Goal: Transaction & Acquisition: Register for event/course

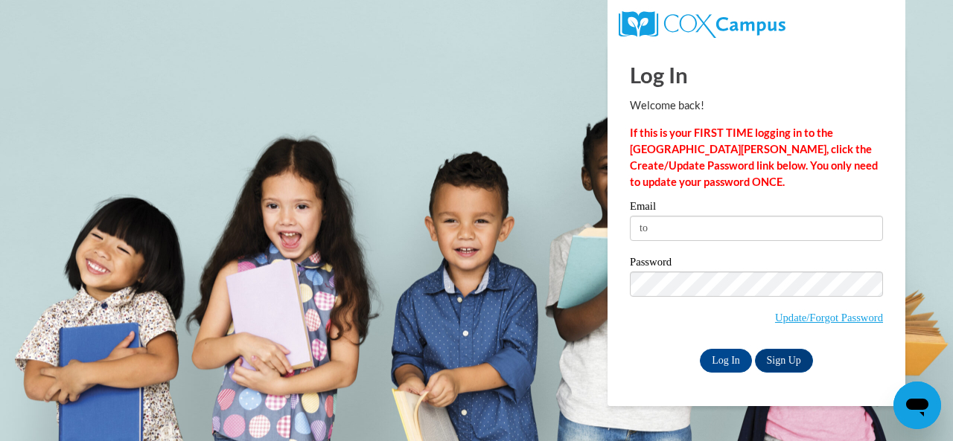
type input "t"
type input "togawalt@gmail.com"
click at [719, 357] on input "Log In" at bounding box center [726, 361] width 52 height 24
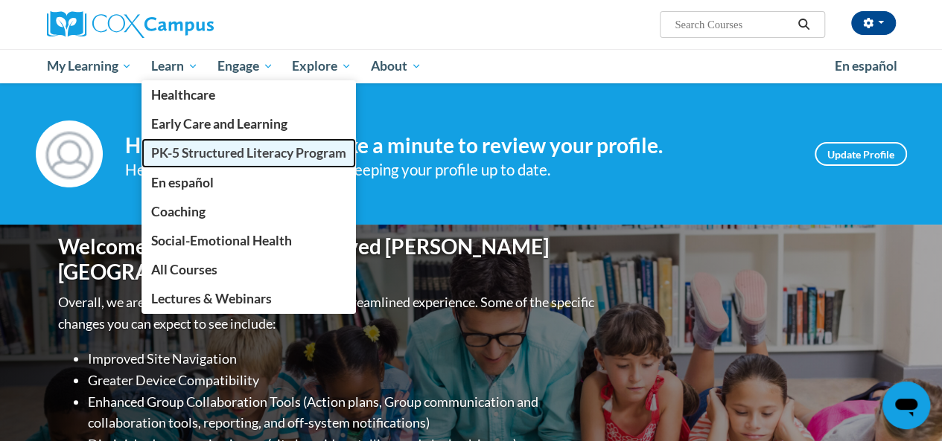
click at [217, 156] on span "PK-5 Structured Literacy Program" at bounding box center [248, 153] width 195 height 16
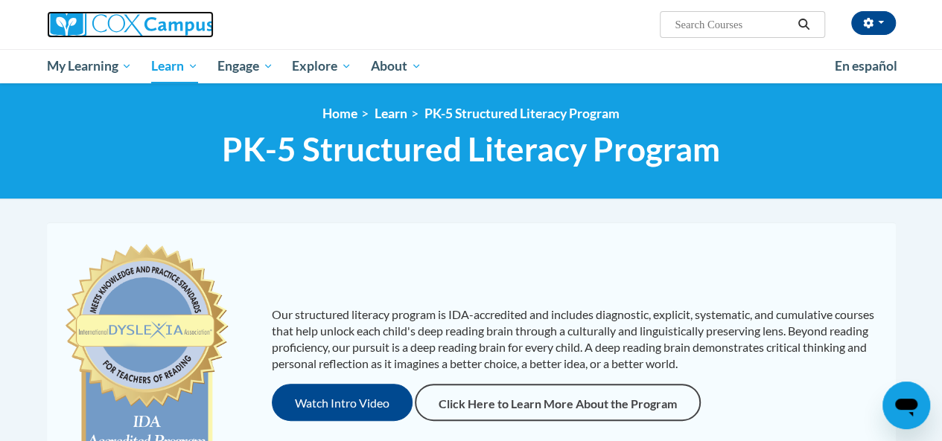
click at [71, 20] on img at bounding box center [130, 24] width 167 height 27
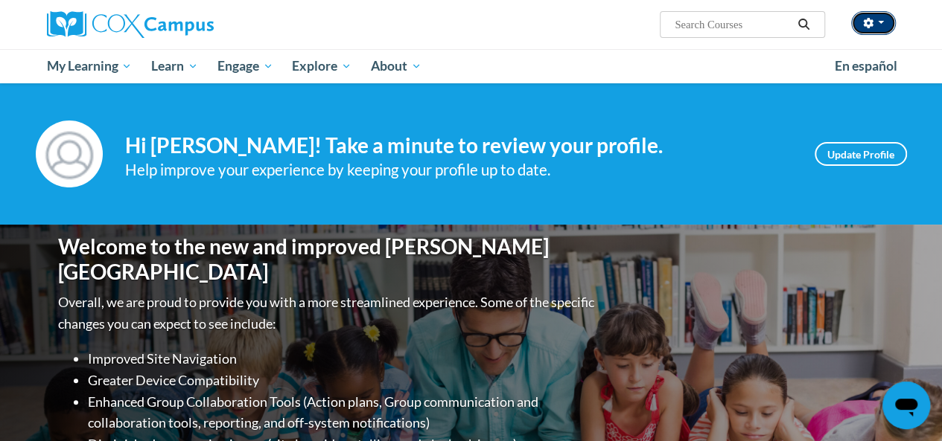
click at [886, 22] on button "button" at bounding box center [873, 23] width 45 height 24
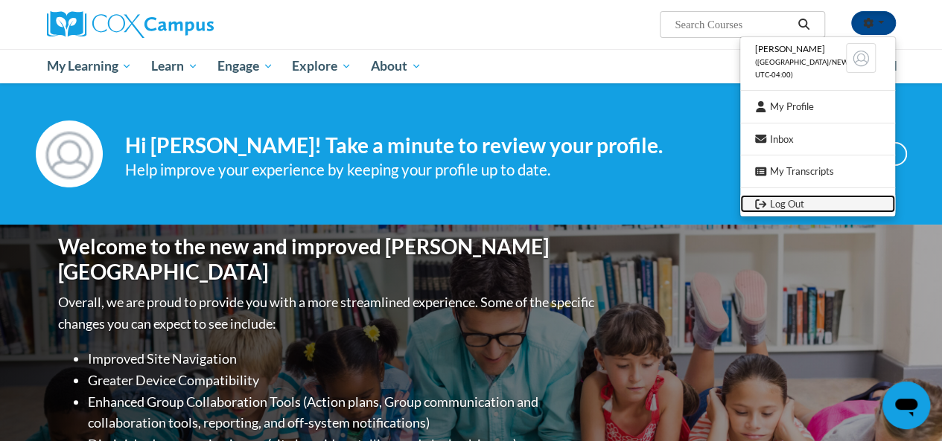
click at [787, 209] on link "Log Out" at bounding box center [817, 204] width 155 height 19
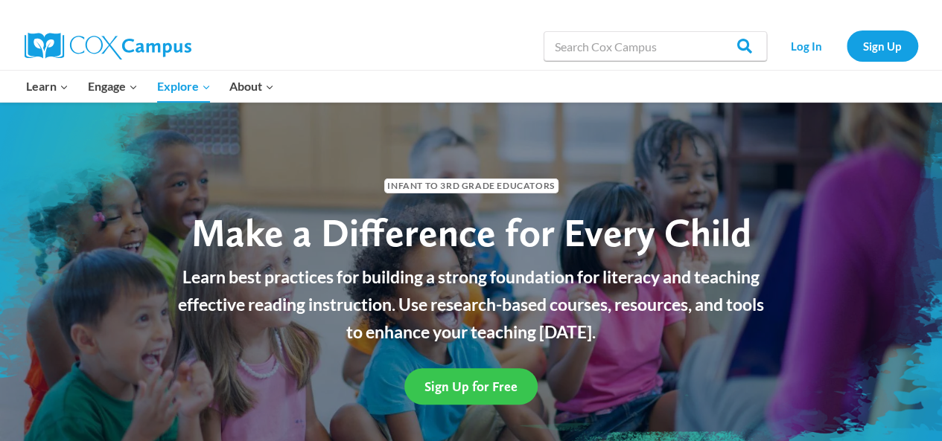
click at [463, 388] on span "Sign Up for Free" at bounding box center [470, 387] width 93 height 16
click at [456, 383] on span "Sign Up for Free" at bounding box center [470, 387] width 93 height 16
click at [488, 380] on span "Sign Up for Free" at bounding box center [470, 387] width 93 height 16
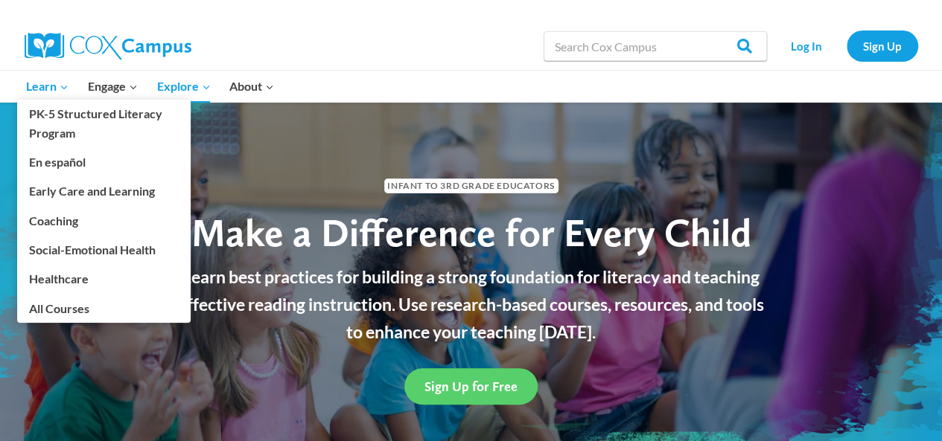
click at [40, 89] on span "Learn Expand" at bounding box center [47, 86] width 42 height 19
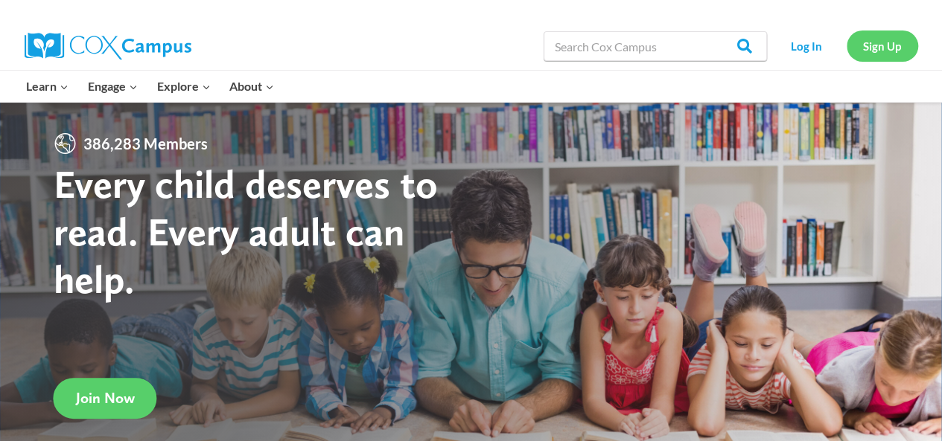
click at [887, 48] on link "Sign Up" at bounding box center [881, 46] width 71 height 31
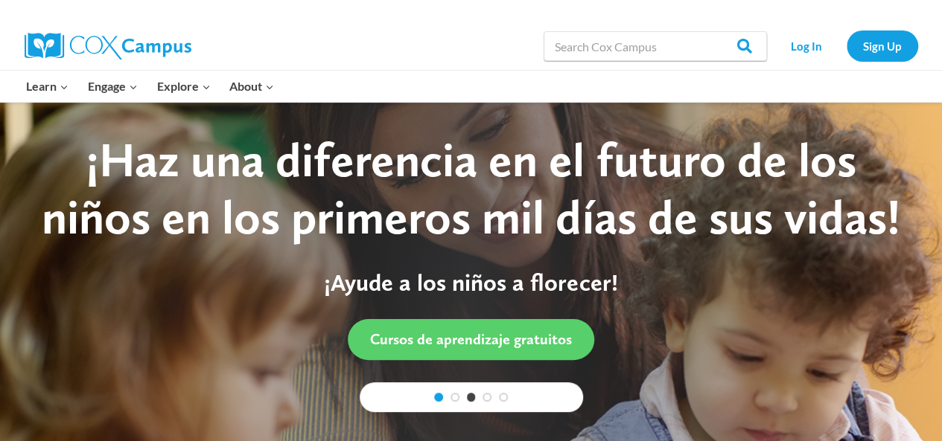
click at [436, 398] on link "1" at bounding box center [438, 397] width 9 height 9
click at [890, 51] on link "Sign Up" at bounding box center [881, 46] width 71 height 31
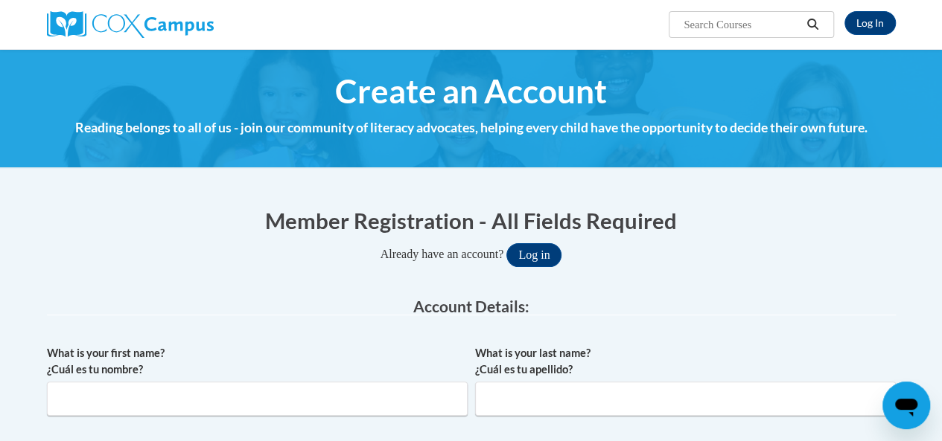
click at [872, 25] on link "Log In" at bounding box center [869, 23] width 51 height 24
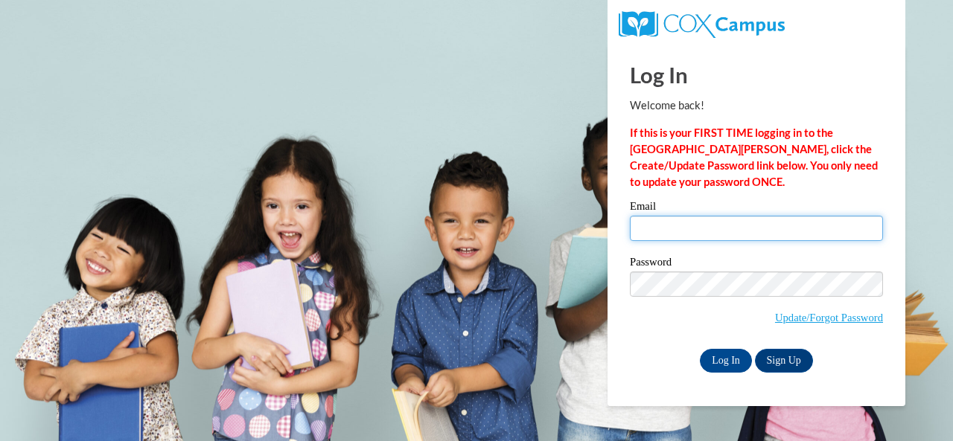
click at [660, 224] on input "Email" at bounding box center [756, 228] width 253 height 25
type input "[EMAIL_ADDRESS][DOMAIN_NAME]"
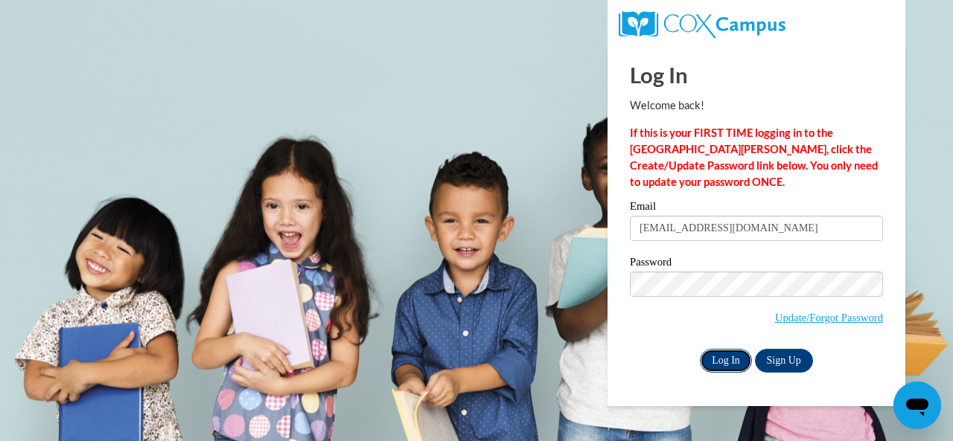
click at [724, 360] on input "Log In" at bounding box center [726, 361] width 52 height 24
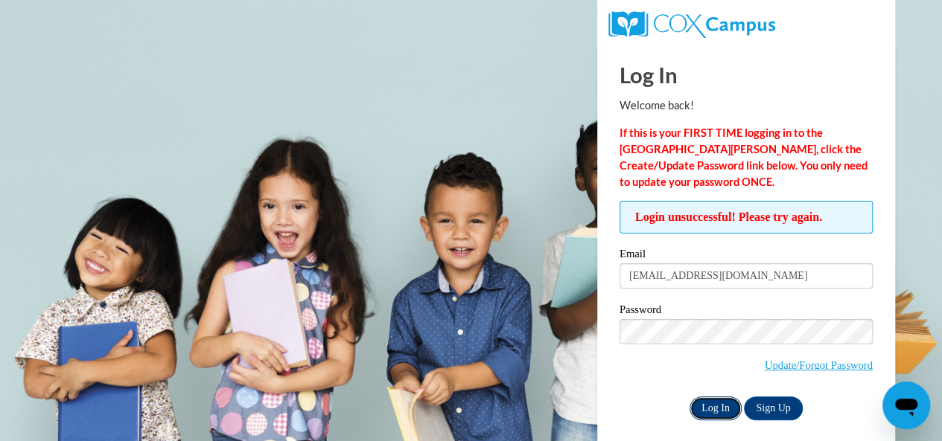
click at [706, 403] on input "Log In" at bounding box center [715, 409] width 52 height 24
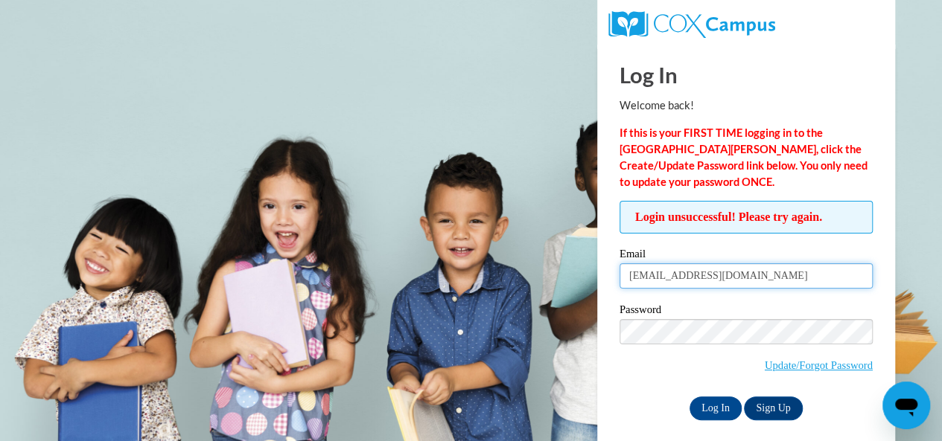
click at [670, 270] on input "[EMAIL_ADDRESS][DOMAIN_NAME]" at bounding box center [745, 276] width 253 height 25
click at [670, 269] on input "[EMAIL_ADDRESS][DOMAIN_NAME]" at bounding box center [745, 276] width 253 height 25
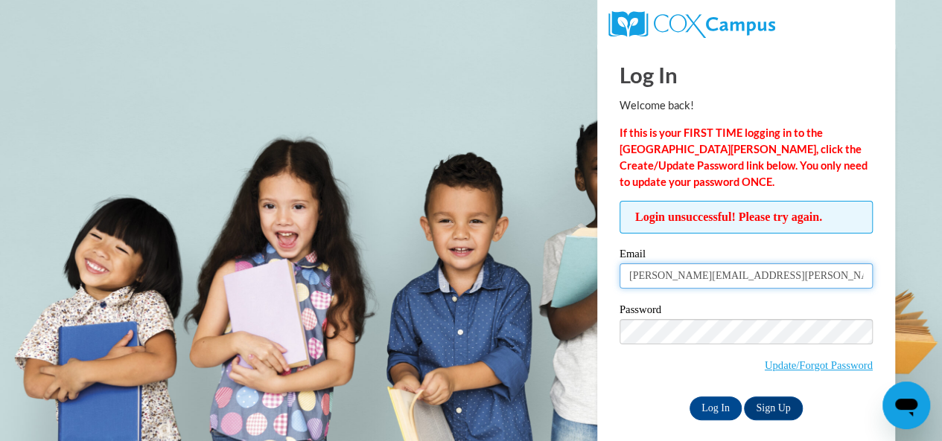
type input "toni.walters@udc.edu"
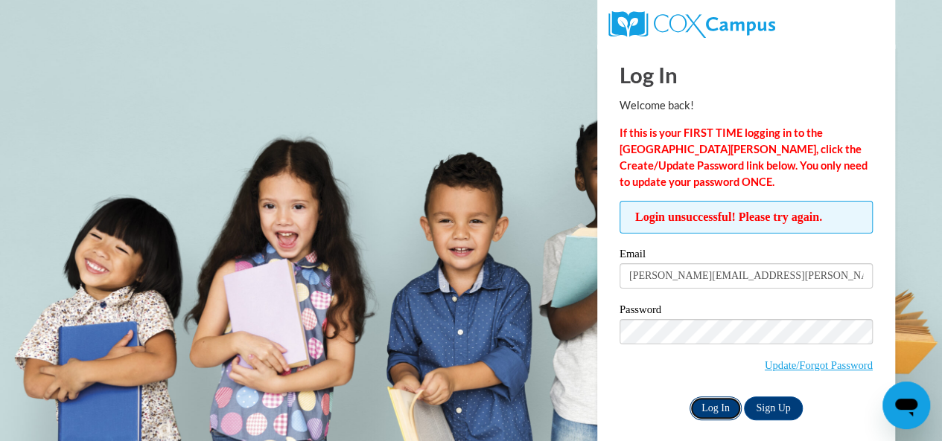
click at [718, 412] on input "Log In" at bounding box center [715, 409] width 52 height 24
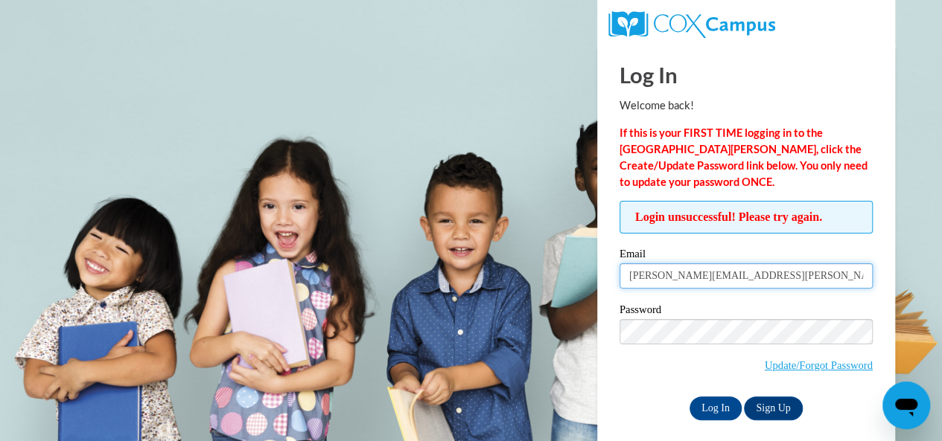
drag, startPoint x: 735, startPoint y: 275, endPoint x: 605, endPoint y: 269, distance: 130.4
click at [605, 269] on div "Log In Welcome back! If this is your FIRST TIME logging in to the [GEOGRAPHIC_D…" at bounding box center [746, 249] width 320 height 409
type input "[EMAIL_ADDRESS][DOMAIN_NAME]"
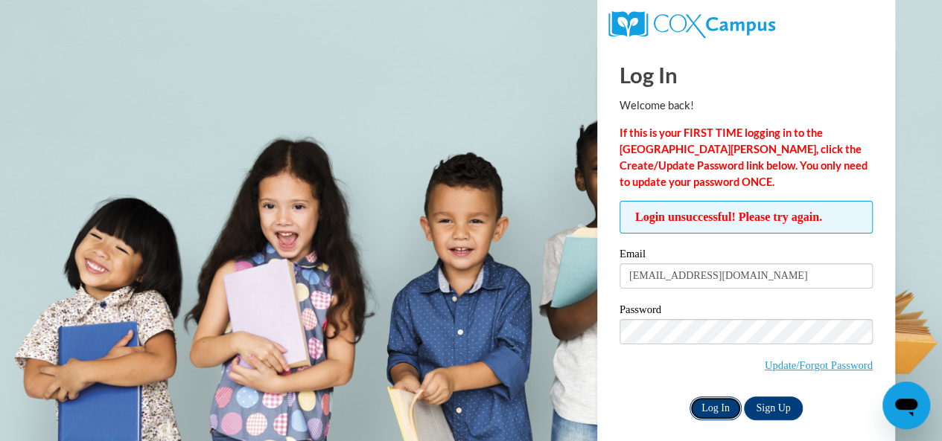
click at [715, 403] on input "Log In" at bounding box center [715, 409] width 52 height 24
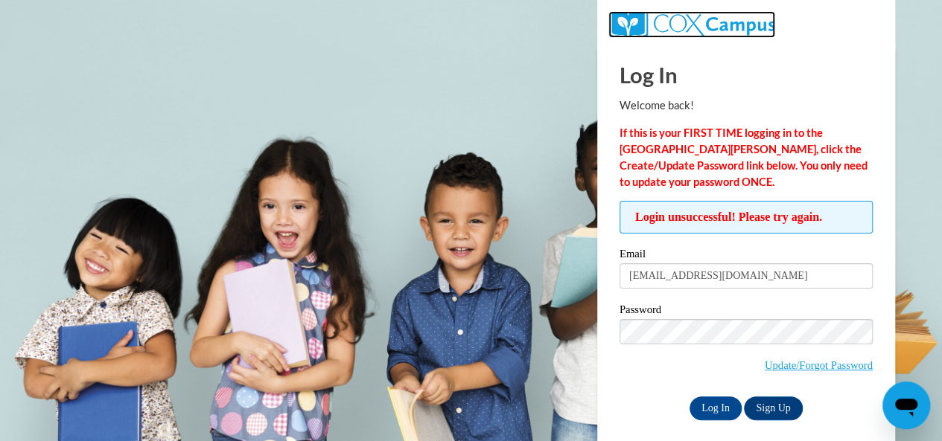
click at [718, 28] on img at bounding box center [691, 24] width 167 height 27
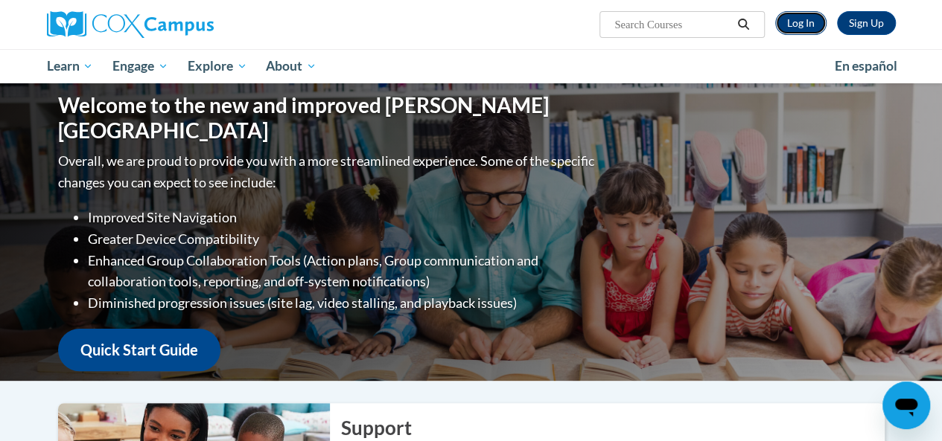
click at [813, 25] on link "Log In" at bounding box center [800, 23] width 51 height 24
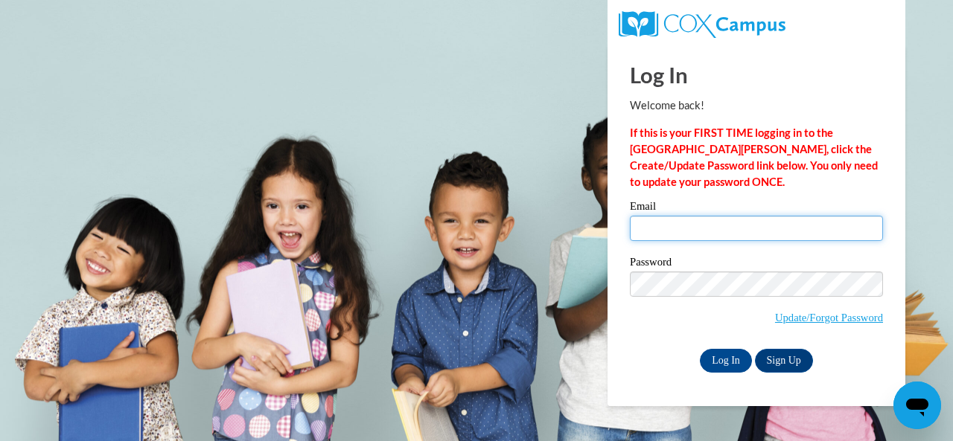
click at [686, 223] on input "Email" at bounding box center [756, 228] width 253 height 25
type input "[EMAIL_ADDRESS][DOMAIN_NAME]"
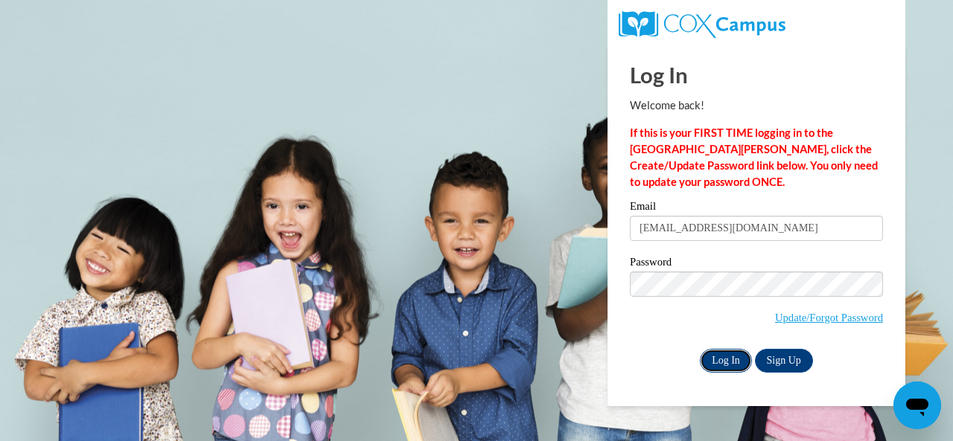
click at [718, 363] on input "Log In" at bounding box center [726, 361] width 52 height 24
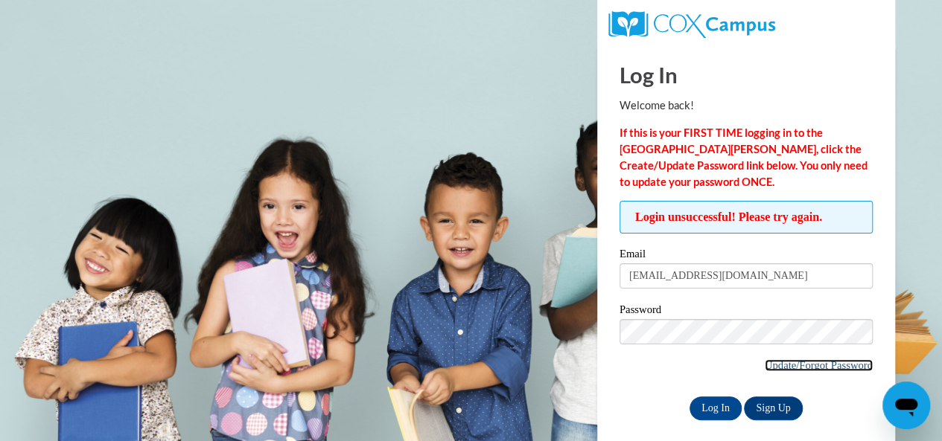
click at [832, 364] on link "Update/Forgot Password" at bounding box center [819, 366] width 108 height 12
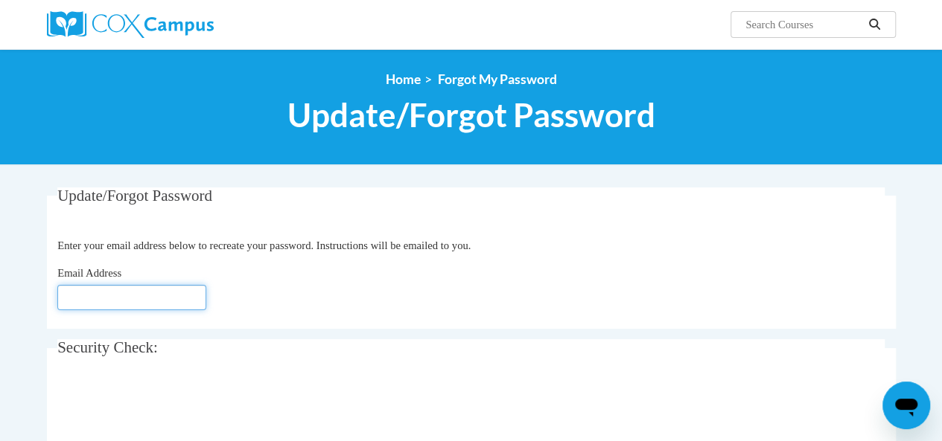
click at [128, 294] on input "Email Address" at bounding box center [131, 297] width 149 height 25
type input "[EMAIL_ADDRESS][DOMAIN_NAME]"
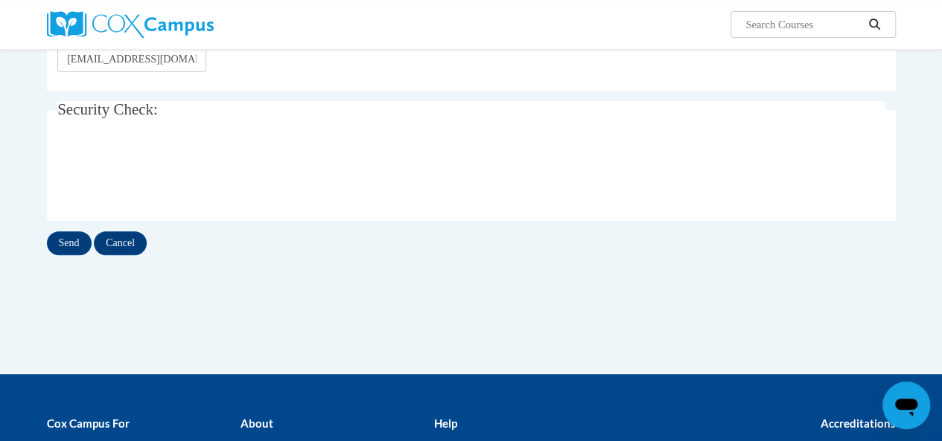
scroll to position [271, 0]
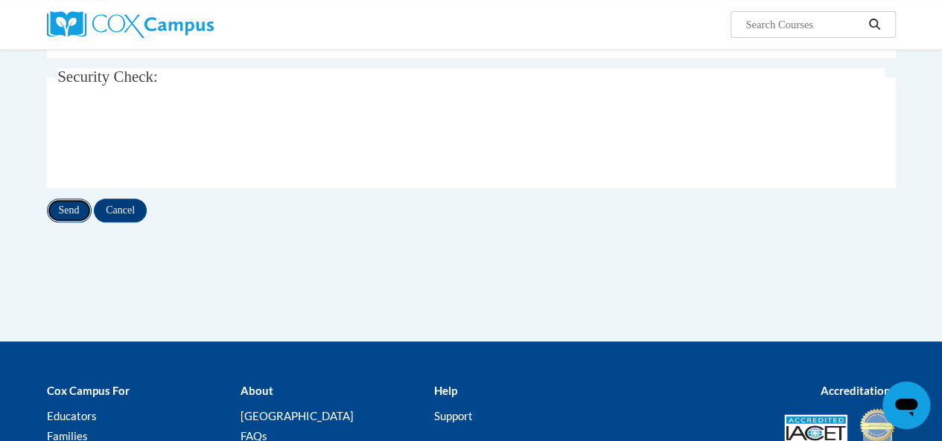
click at [71, 208] on input "Send" at bounding box center [69, 211] width 45 height 24
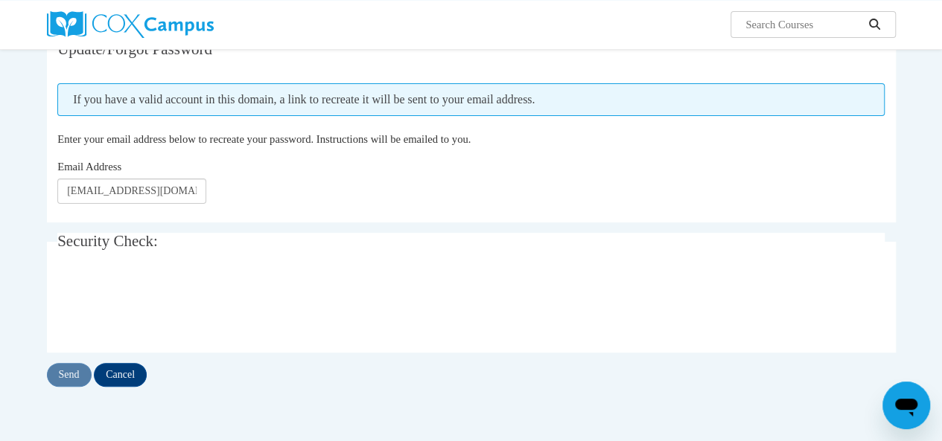
scroll to position [150, 0]
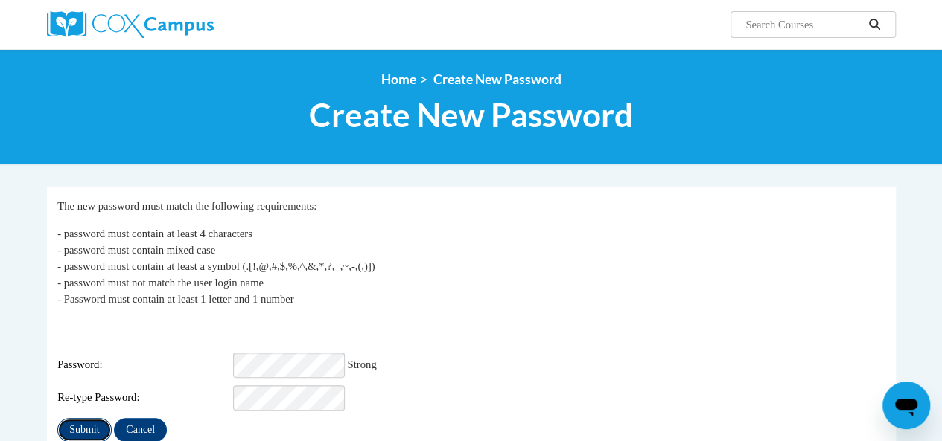
click at [86, 422] on input "Submit" at bounding box center [84, 430] width 54 height 24
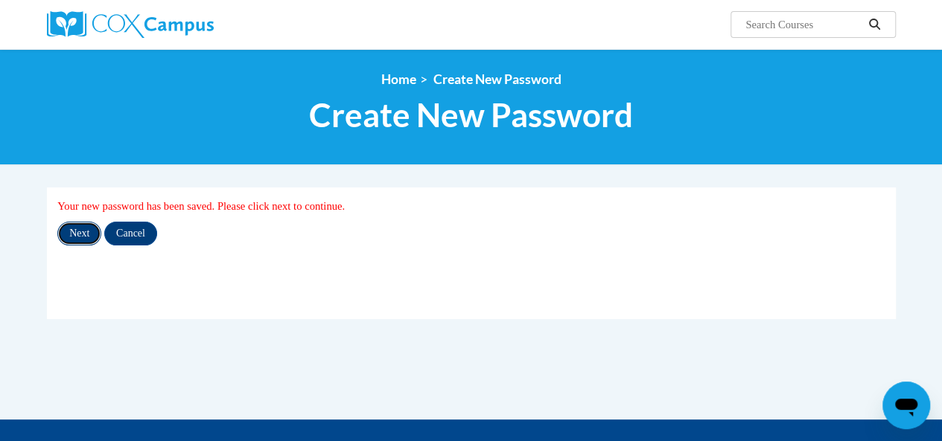
click at [83, 234] on input "Next" at bounding box center [79, 234] width 44 height 24
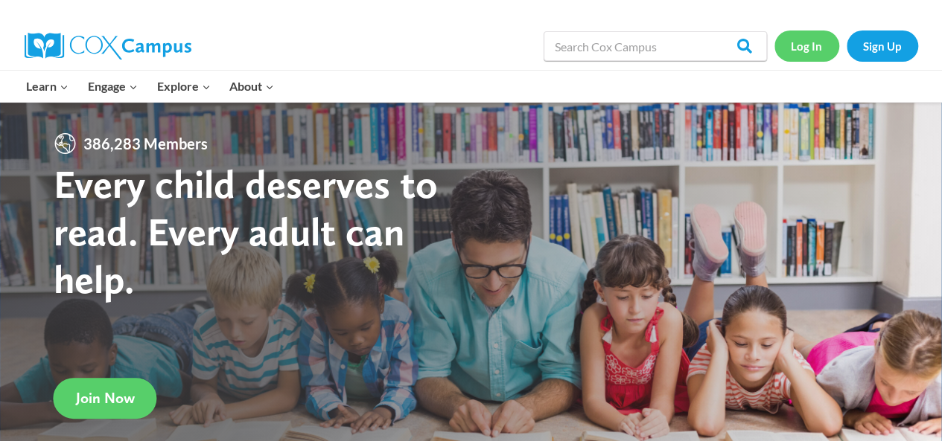
click at [801, 45] on link "Log In" at bounding box center [806, 46] width 65 height 31
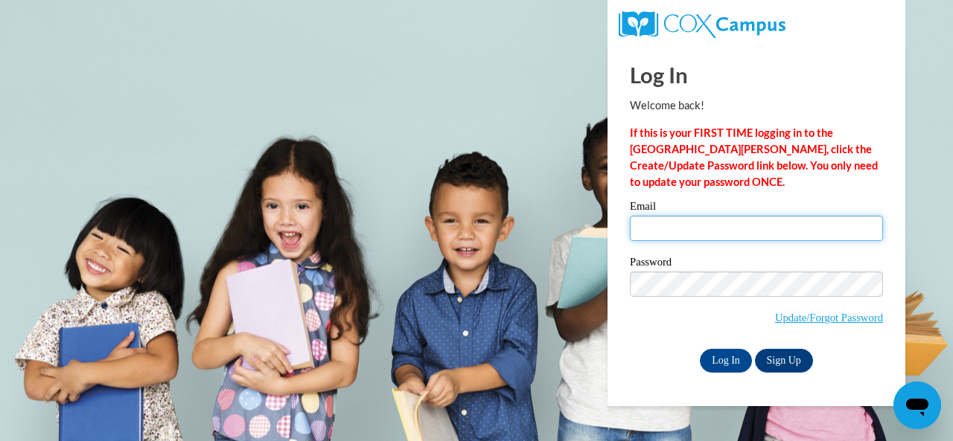
click at [709, 221] on input "Email" at bounding box center [756, 228] width 253 height 25
type input "togawalt@gmail.com"
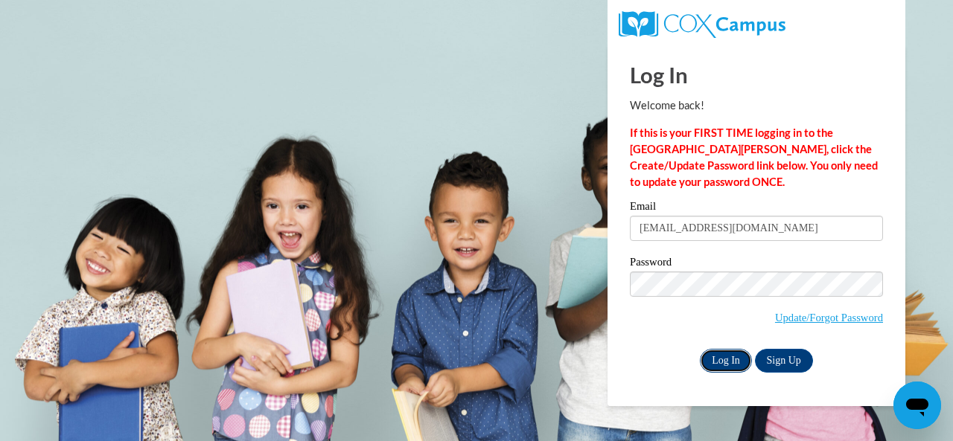
click at [710, 363] on input "Log In" at bounding box center [726, 361] width 52 height 24
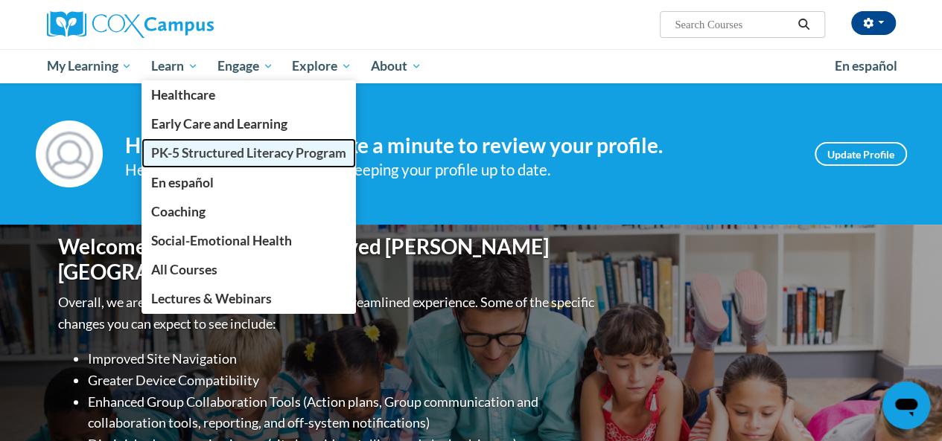
click at [198, 157] on span "PK-5 Structured Literacy Program" at bounding box center [248, 153] width 195 height 16
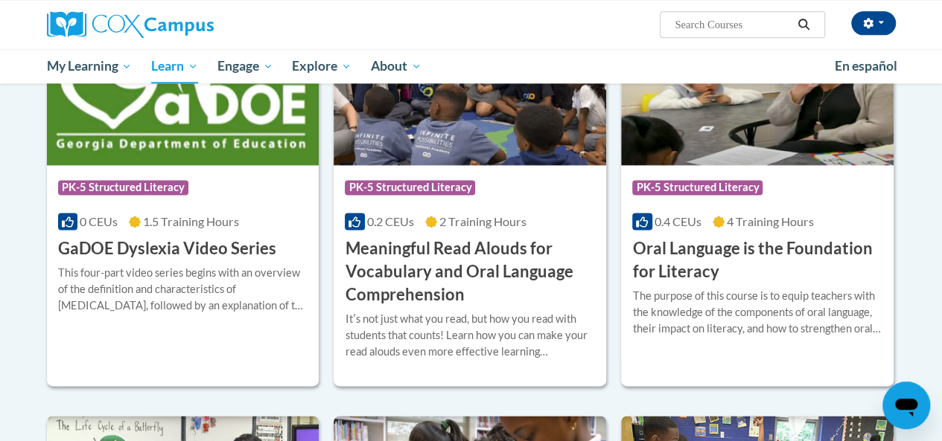
scroll to position [929, 0]
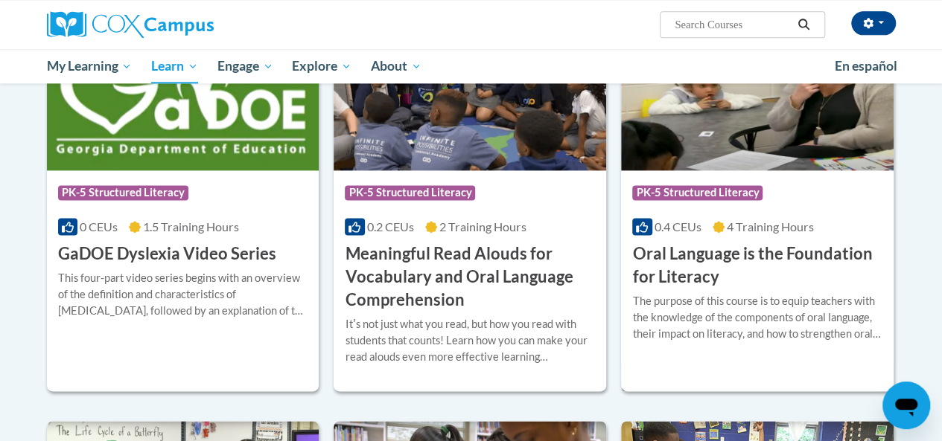
click at [826, 131] on img at bounding box center [757, 95] width 272 height 152
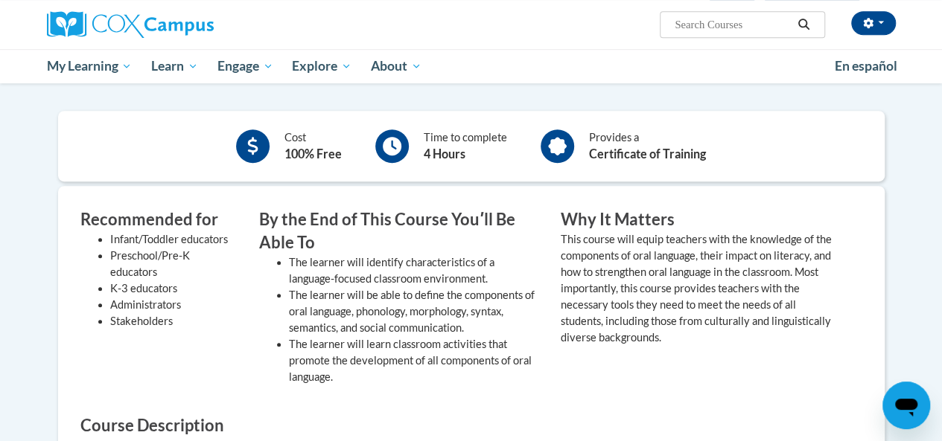
scroll to position [252, 0]
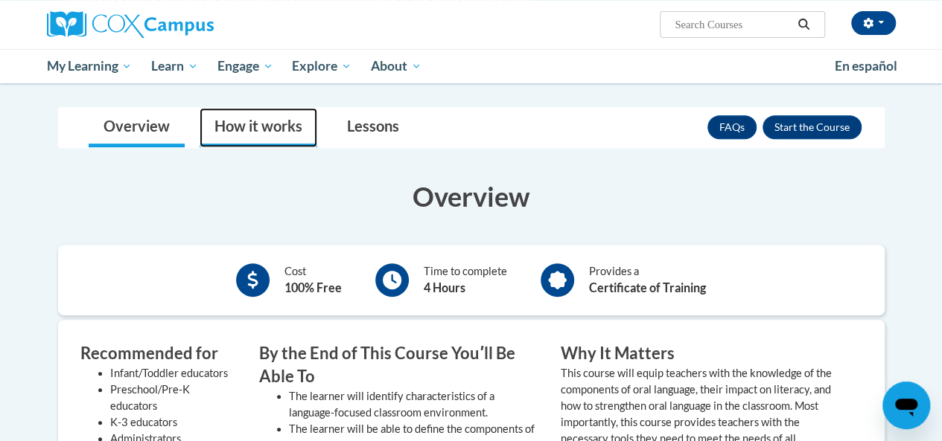
click at [262, 138] on link "How it works" at bounding box center [259, 127] width 118 height 39
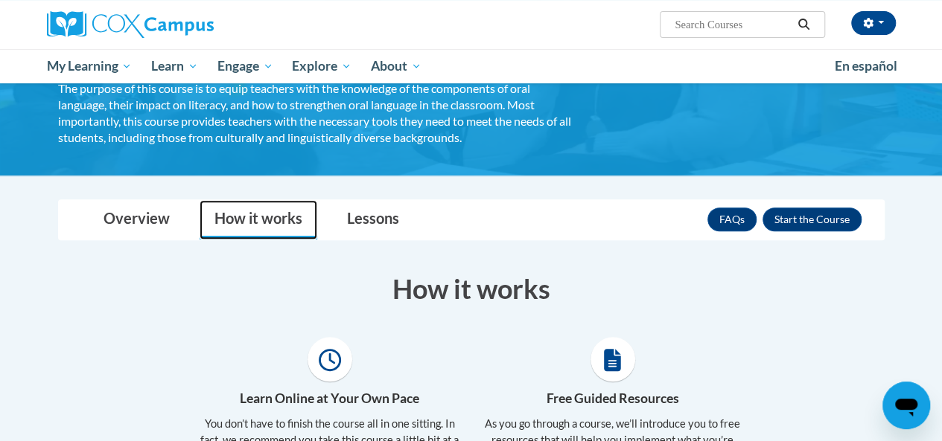
scroll to position [115, 0]
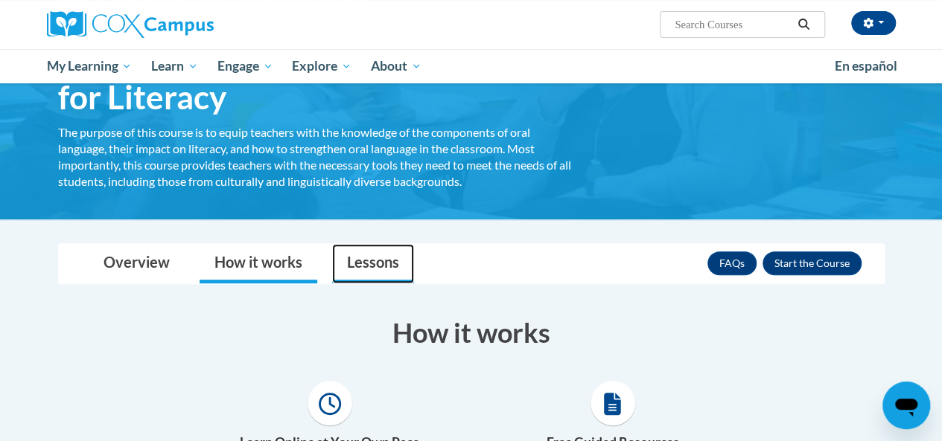
click at [366, 264] on link "Lessons" at bounding box center [373, 263] width 82 height 39
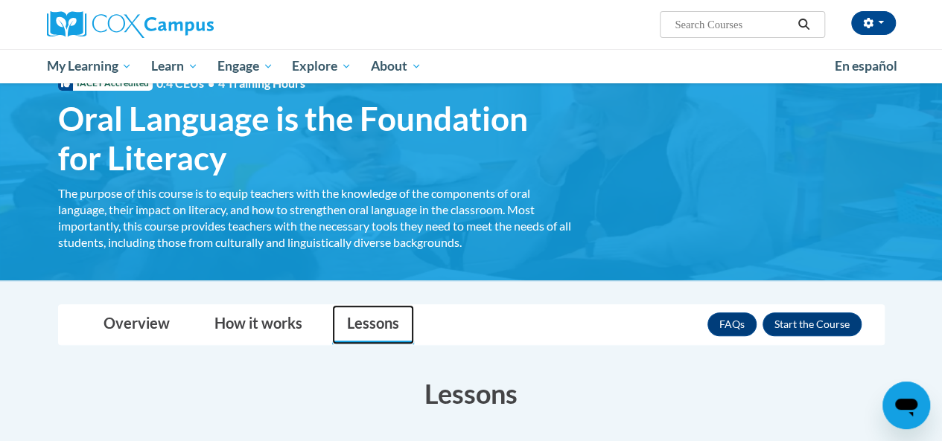
scroll to position [115, 0]
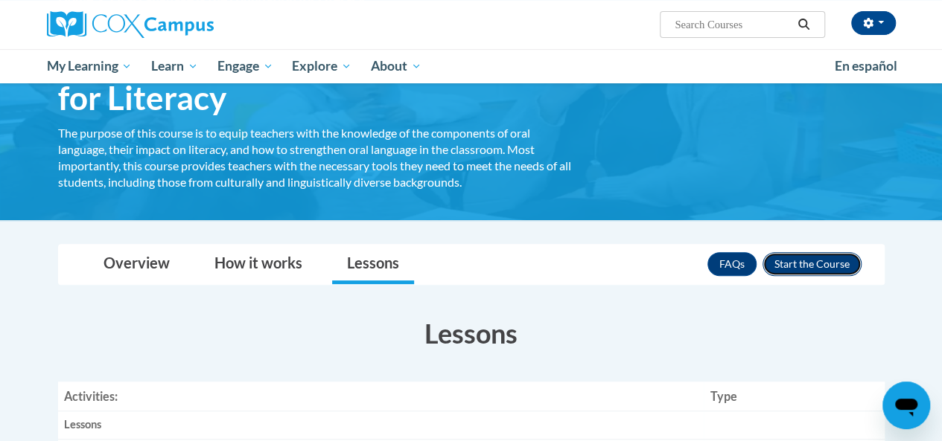
click at [811, 265] on button "Enroll" at bounding box center [811, 264] width 99 height 24
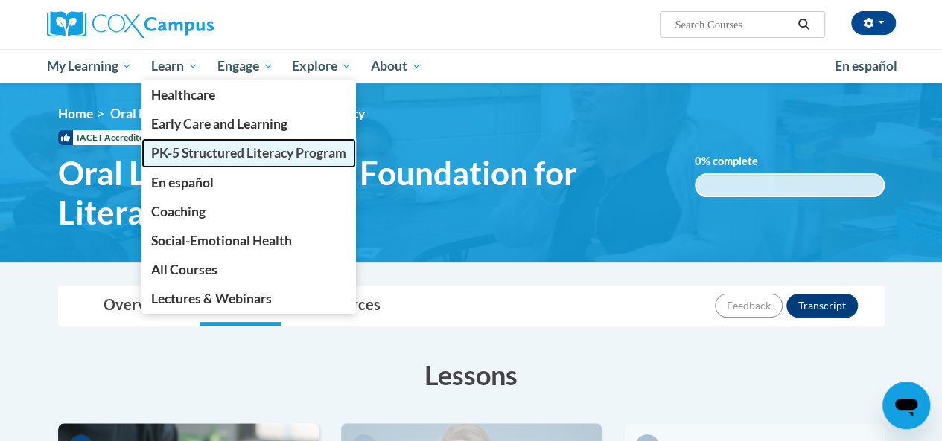
click at [243, 150] on span "PK-5 Structured Literacy Program" at bounding box center [248, 153] width 195 height 16
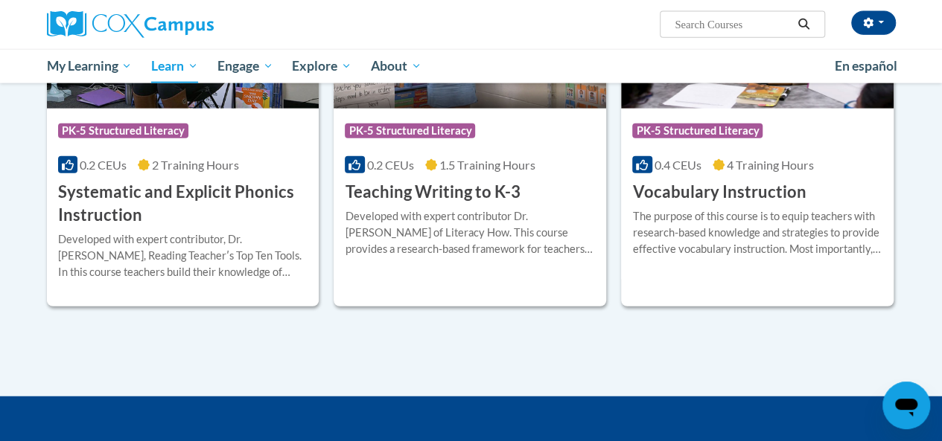
scroll to position [1762, 0]
